Goal: Task Accomplishment & Management: Manage account settings

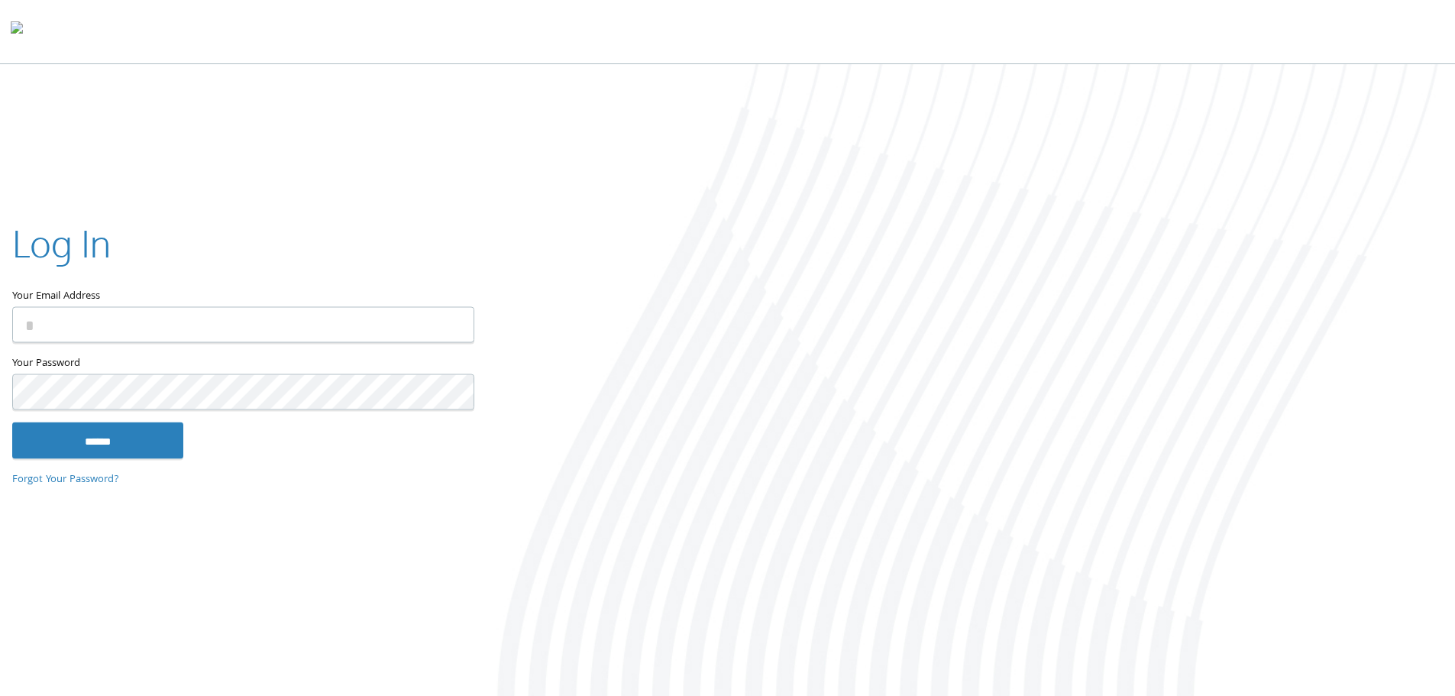
click at [105, 329] on input "Your Email Address" at bounding box center [243, 324] width 462 height 36
type input "**********"
click at [12, 422] on input "******" at bounding box center [97, 440] width 171 height 37
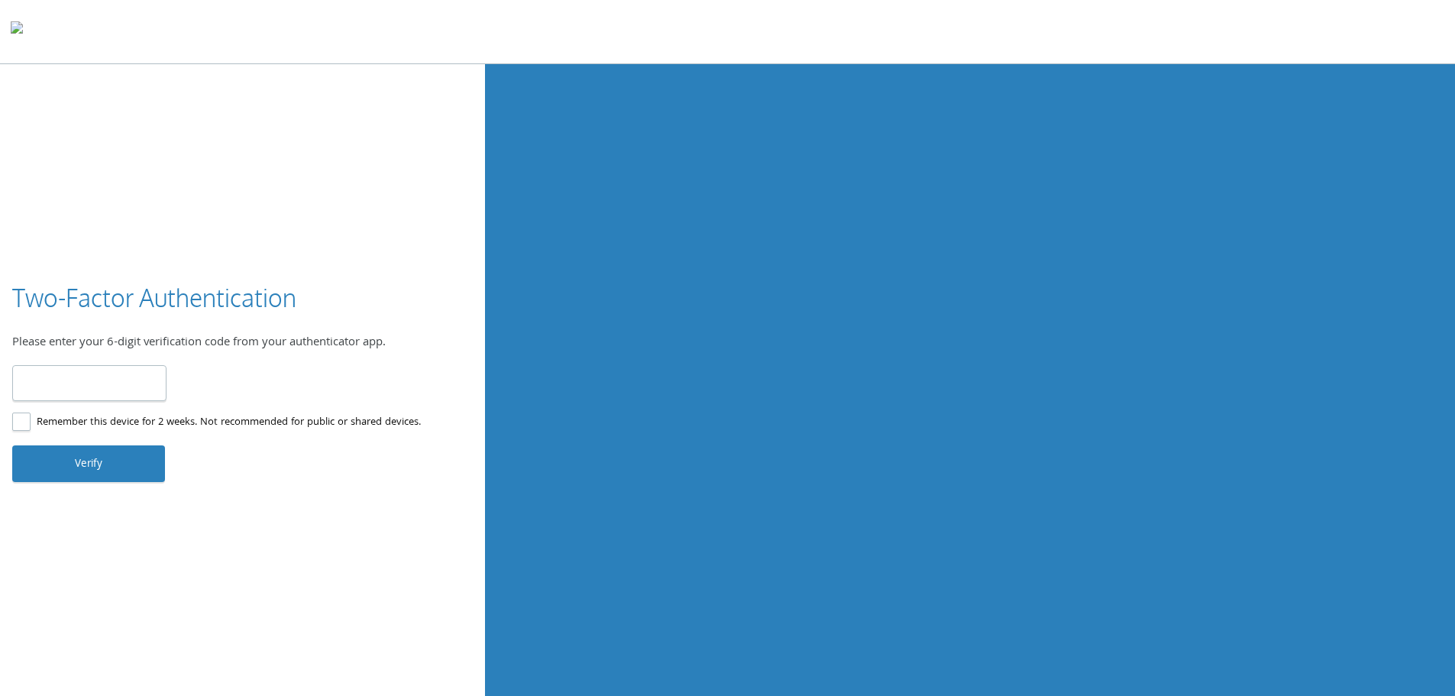
type input "******"
